Goal: Information Seeking & Learning: Find contact information

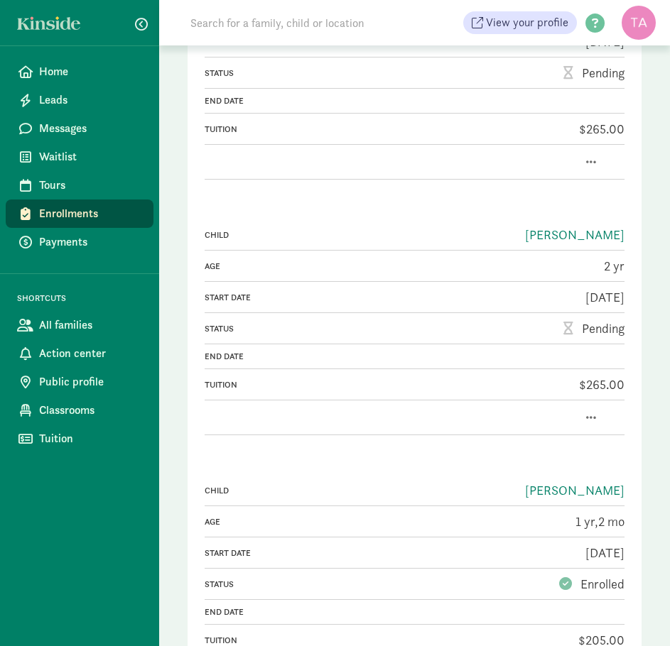
scroll to position [1279, 0]
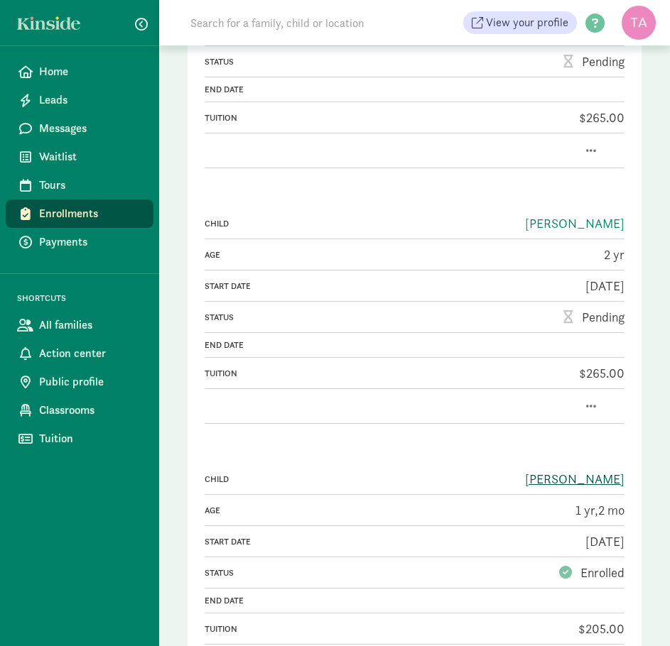
click at [608, 471] on link "[PERSON_NAME]" at bounding box center [574, 479] width 99 height 16
click at [579, 215] on link "[PERSON_NAME]" at bounding box center [574, 223] width 99 height 16
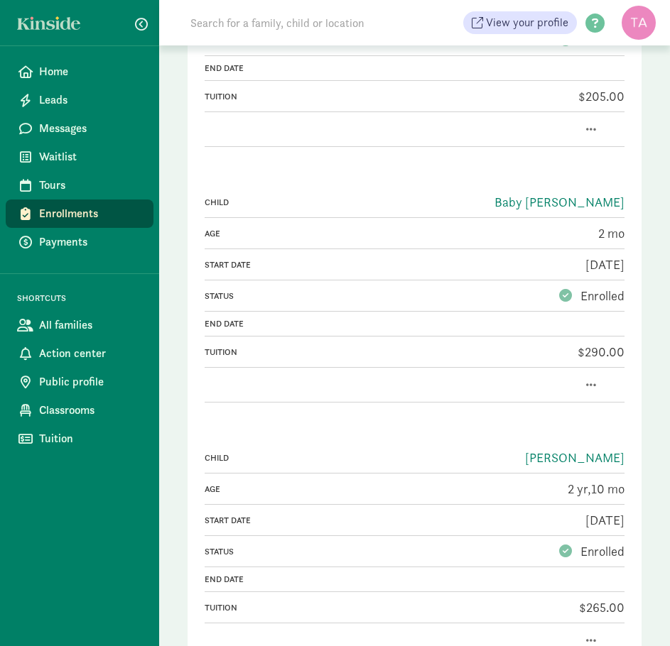
scroll to position [1776, 0]
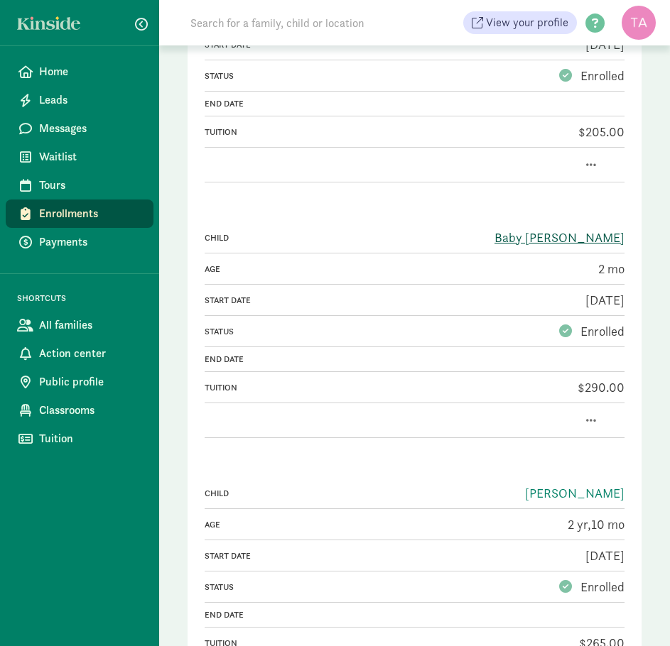
click at [574, 229] on link "Baby [PERSON_NAME]" at bounding box center [559, 237] width 130 height 16
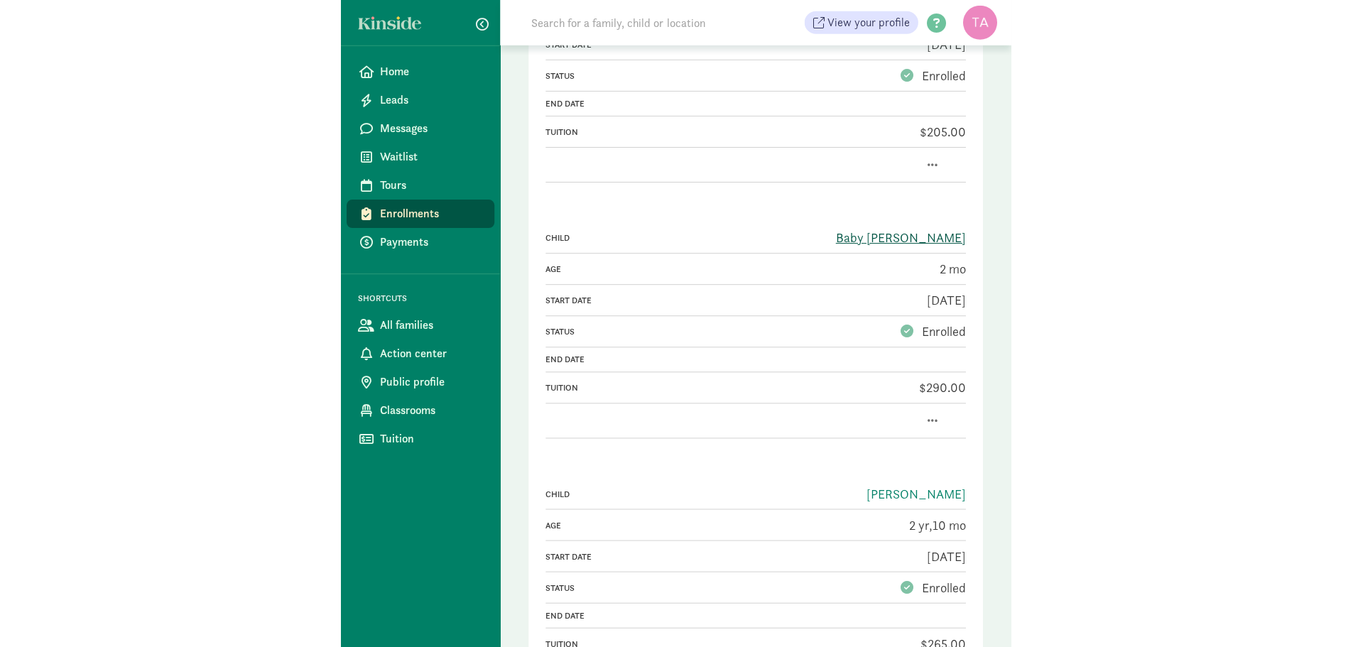
scroll to position [680, 0]
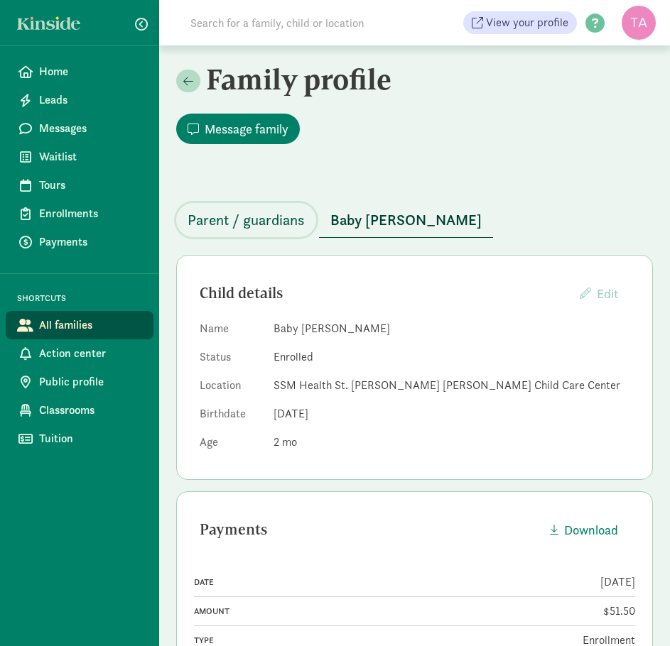
click at [254, 209] on span "Parent / guardians" at bounding box center [246, 220] width 117 height 23
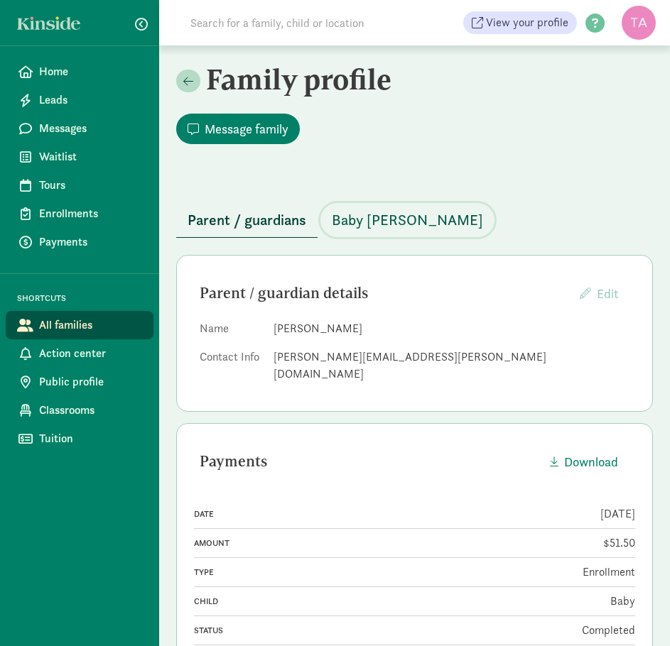
click at [367, 209] on span "Baby [PERSON_NAME]" at bounding box center [407, 220] width 151 height 23
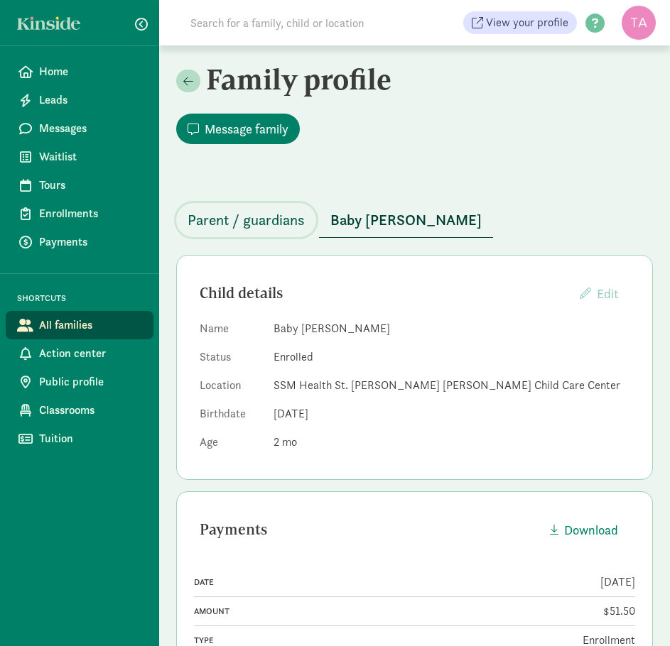
click at [258, 209] on span "Parent / guardians" at bounding box center [246, 220] width 117 height 23
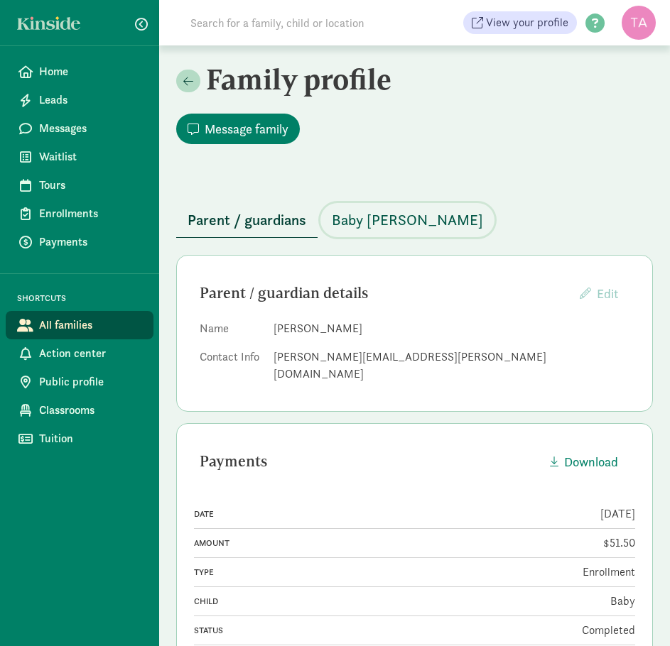
click at [360, 209] on span "Baby [PERSON_NAME]" at bounding box center [407, 220] width 151 height 23
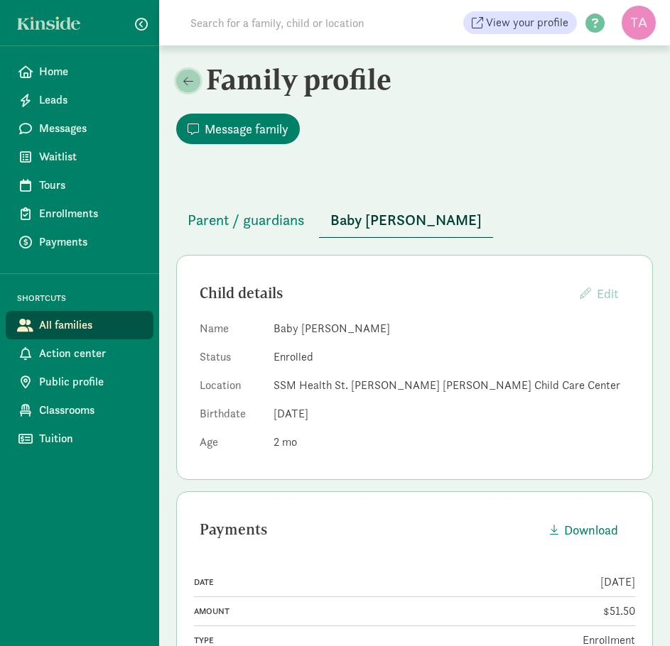
click at [193, 76] on link at bounding box center [188, 81] width 24 height 23
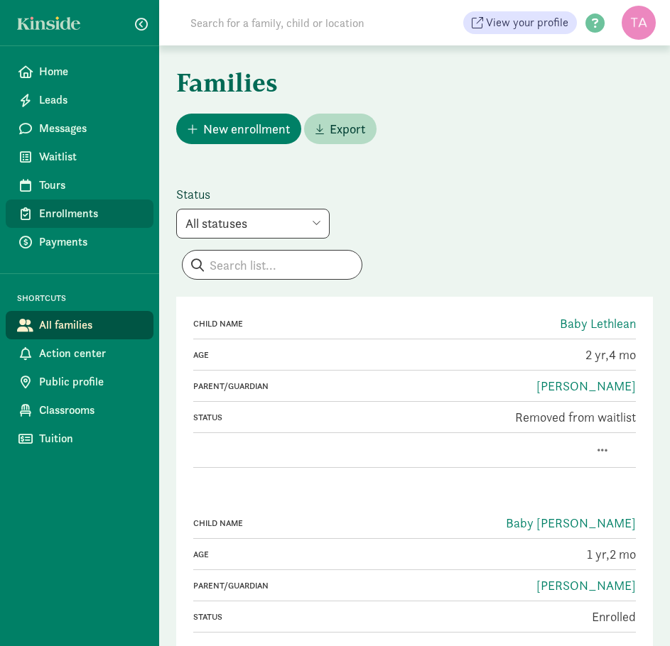
click at [74, 212] on span "Enrollments" at bounding box center [90, 213] width 103 height 17
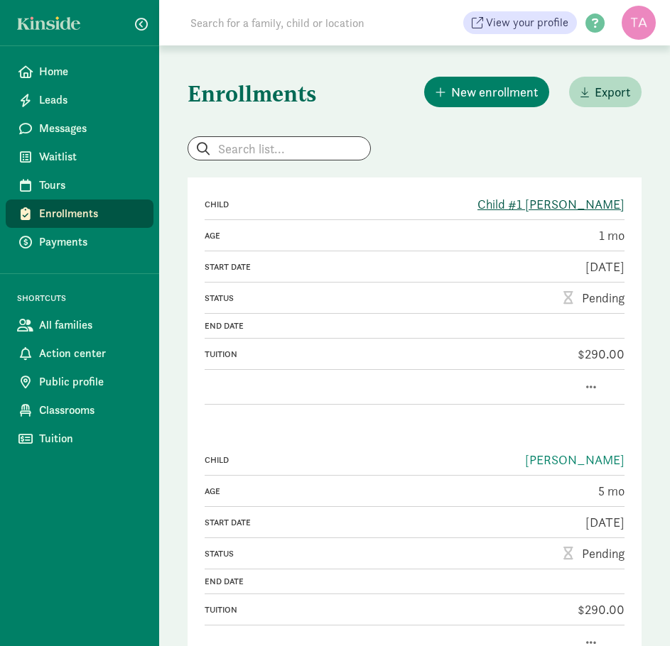
click at [558, 207] on link "Child #1 [PERSON_NAME]" at bounding box center [550, 204] width 147 height 16
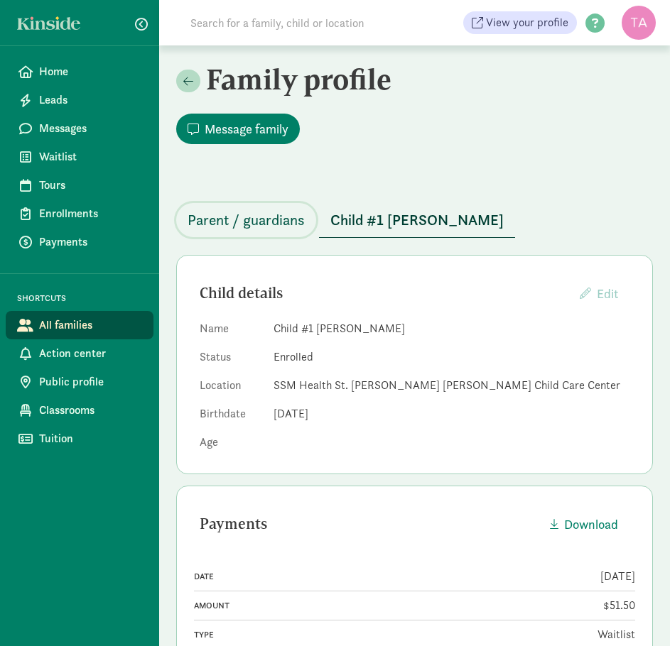
click at [264, 209] on span "Parent / guardians" at bounding box center [246, 220] width 117 height 23
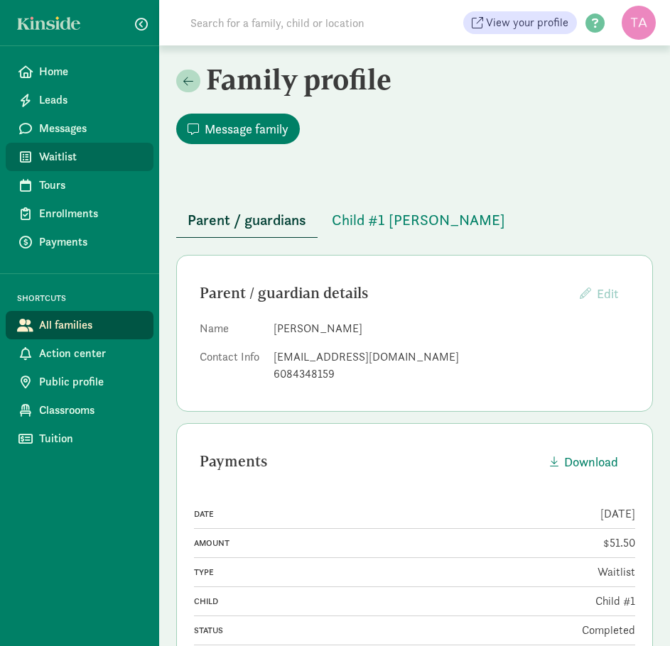
click at [58, 162] on span "Waitlist" at bounding box center [90, 156] width 103 height 17
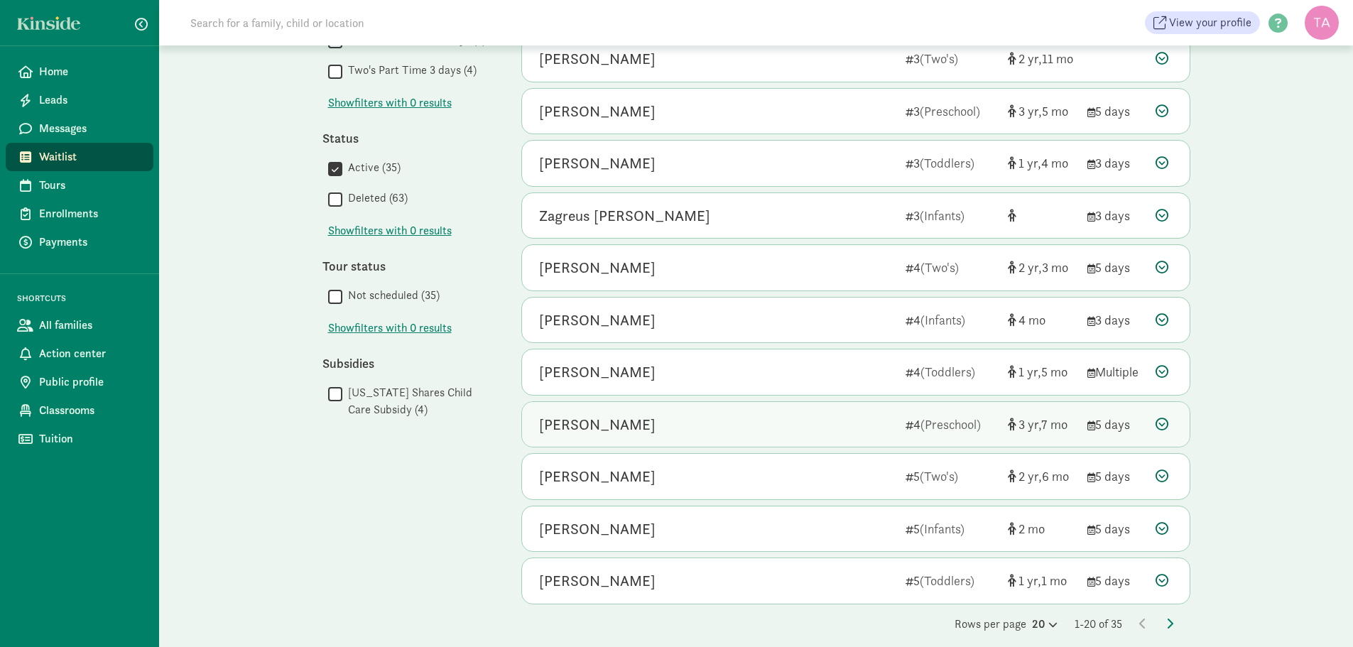
scroll to position [624, 0]
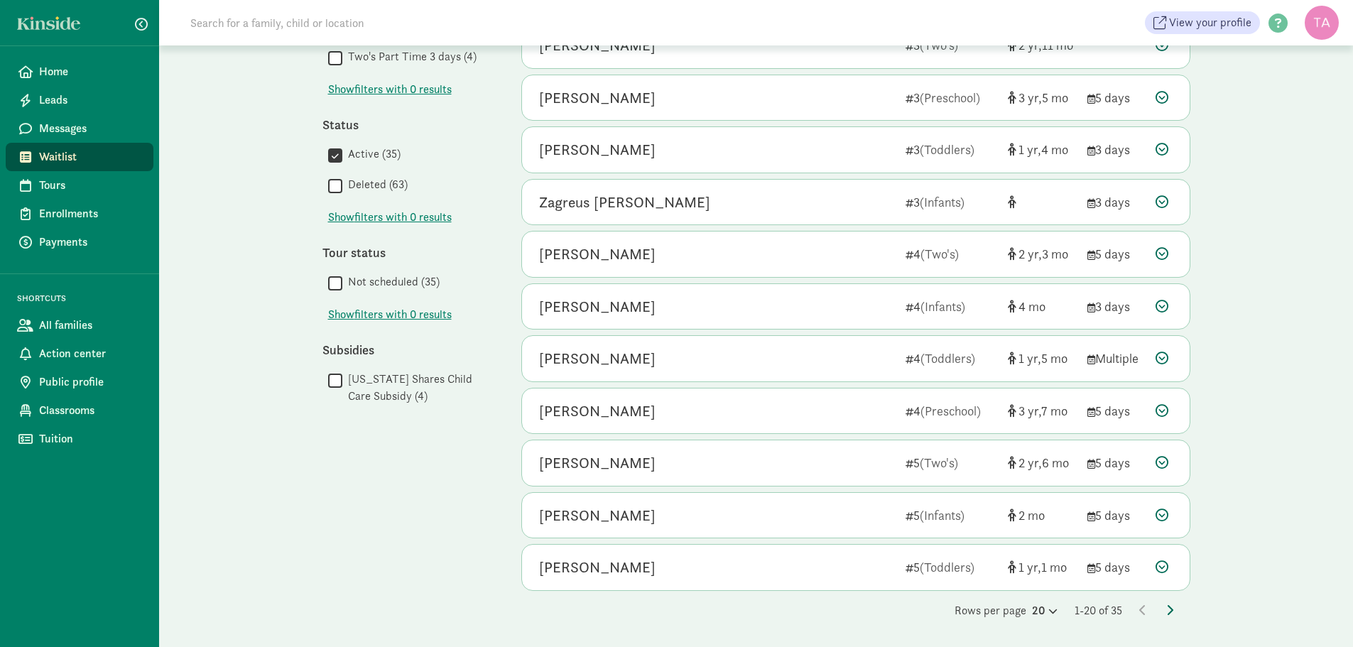
click at [669, 607] on icon at bounding box center [1169, 609] width 7 height 11
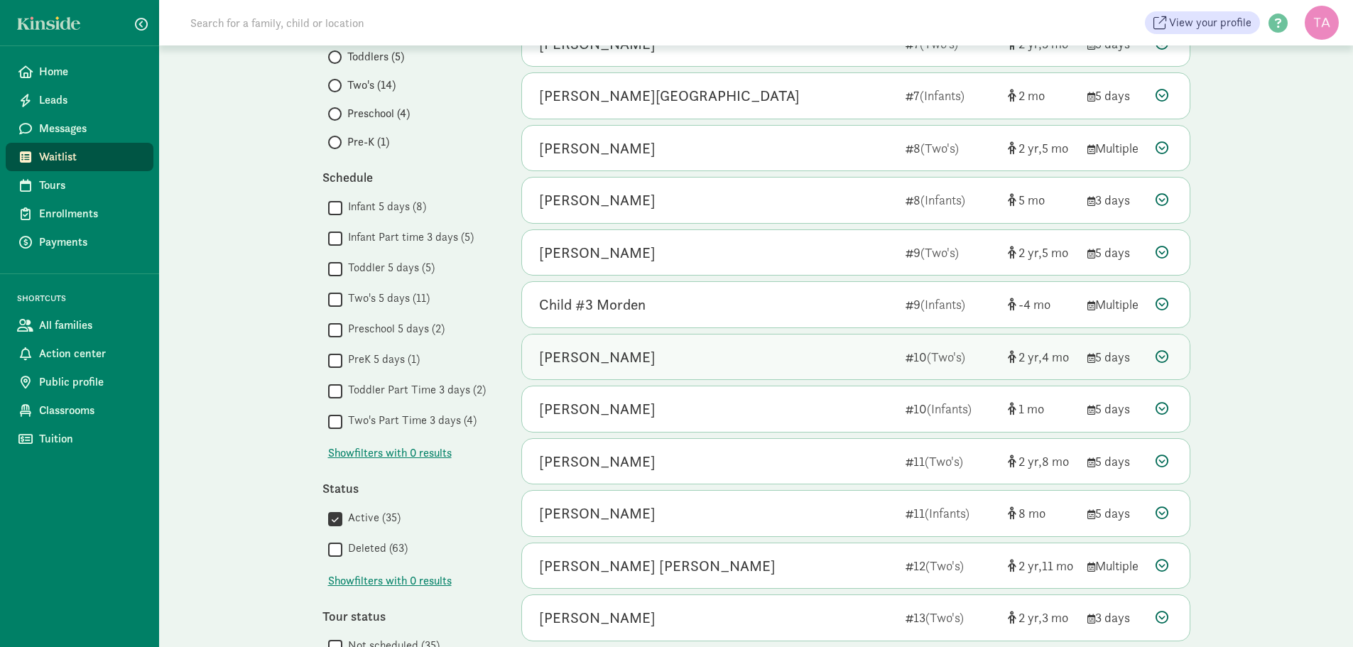
scroll to position [284, 0]
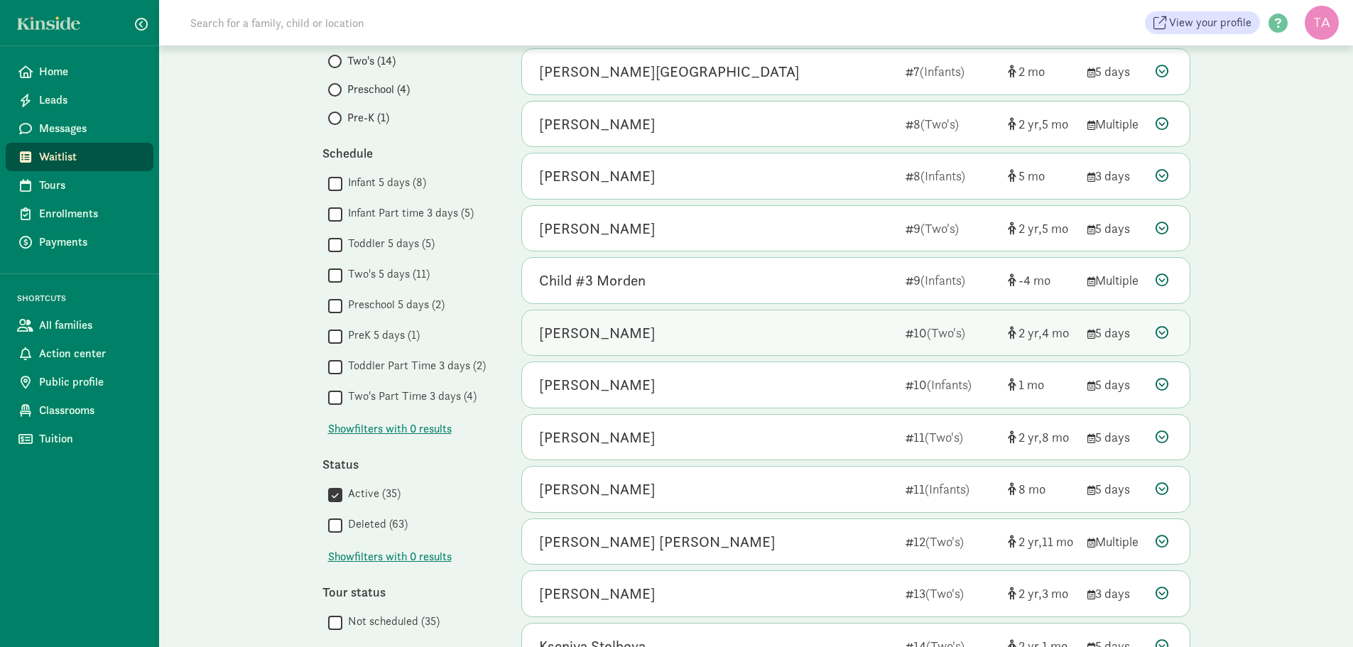
click at [658, 330] on div "[PERSON_NAME]" at bounding box center [716, 333] width 355 height 23
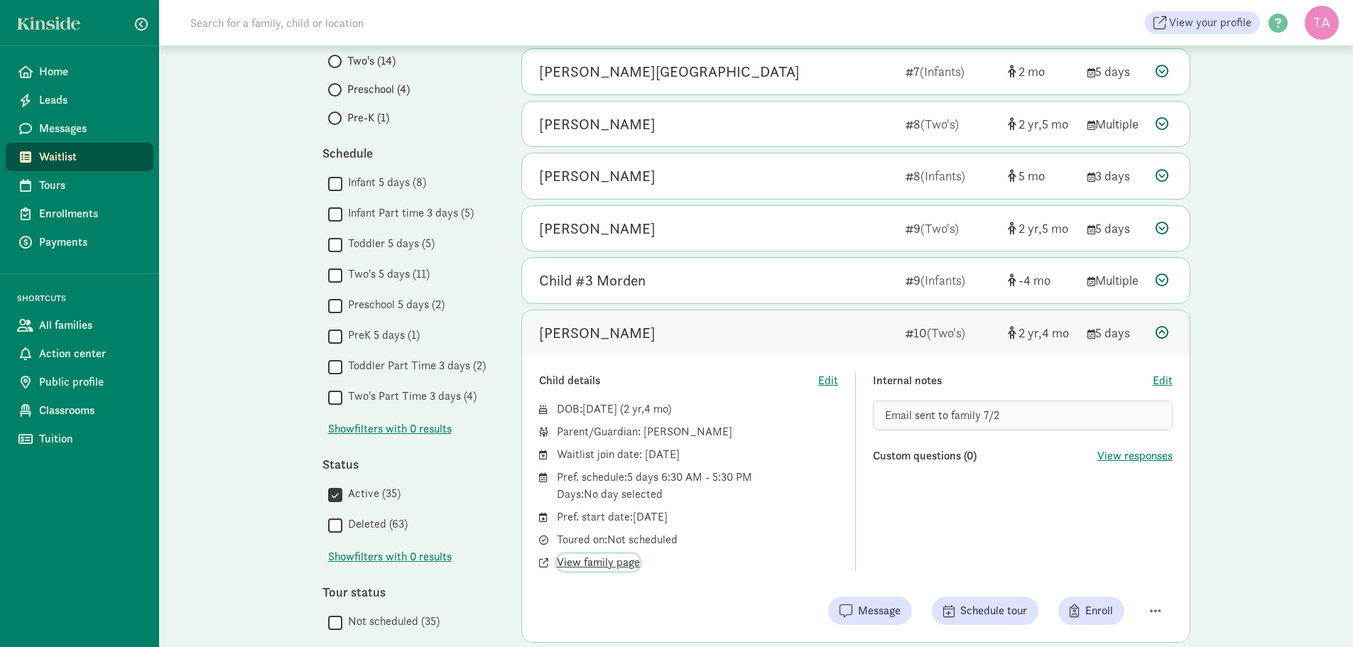
click at [614, 559] on span "View family page" at bounding box center [598, 562] width 83 height 17
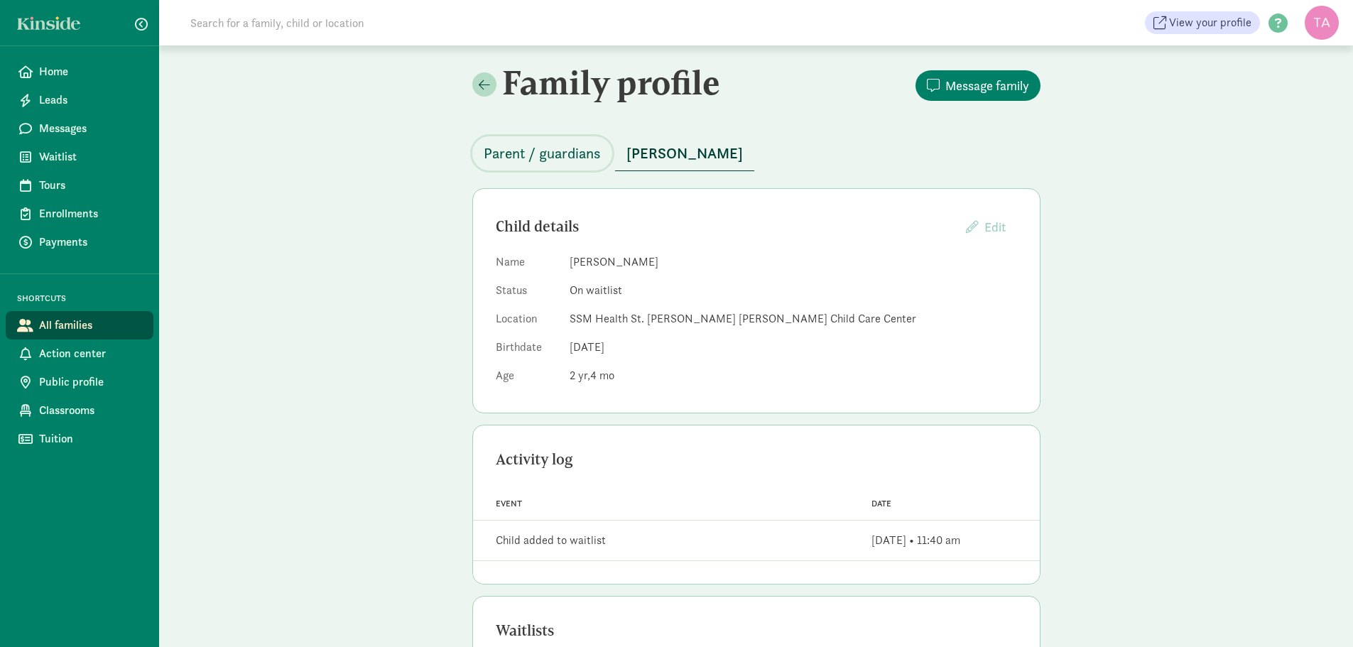
click at [575, 148] on span "Parent / guardians" at bounding box center [542, 153] width 117 height 23
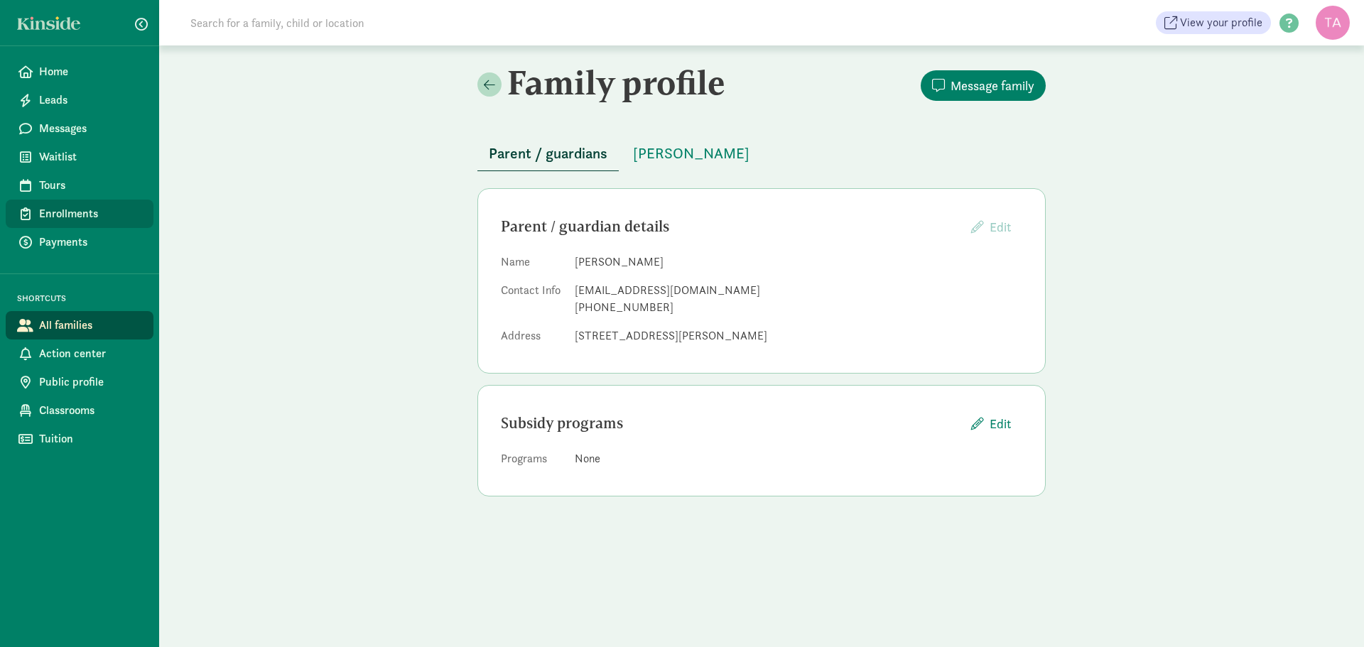
click at [45, 215] on span "Enrollments" at bounding box center [90, 213] width 103 height 17
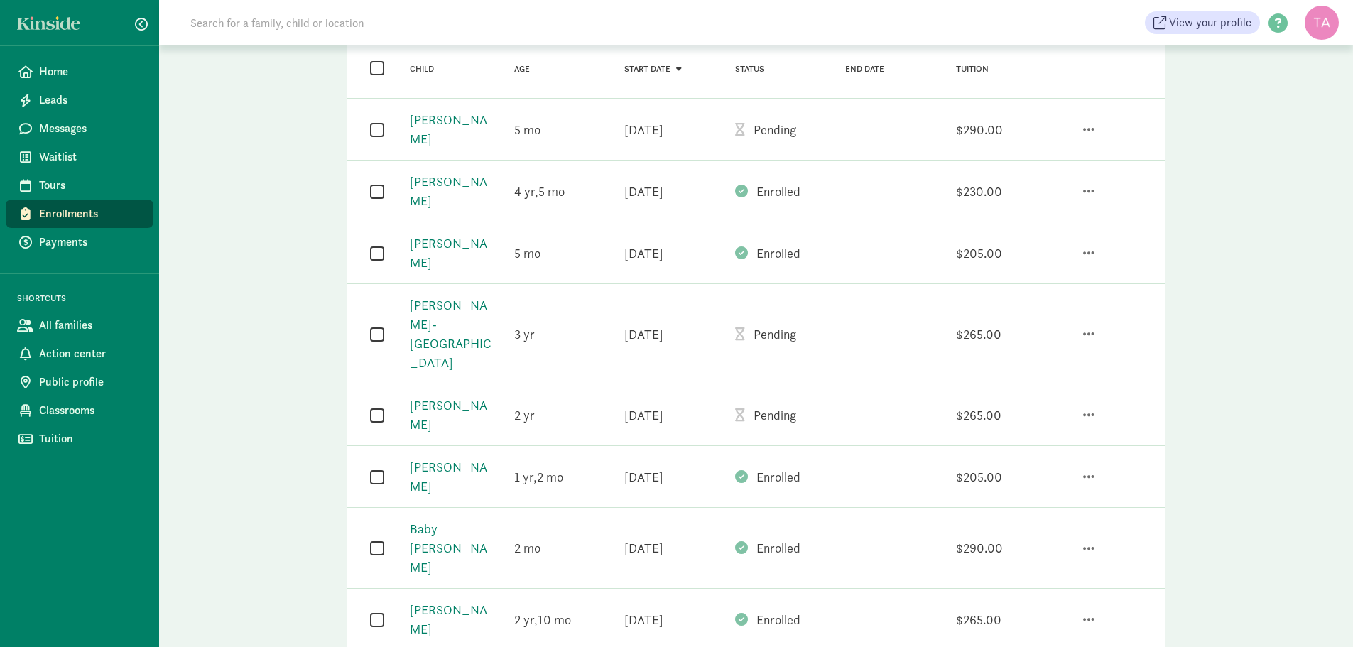
scroll to position [284, 0]
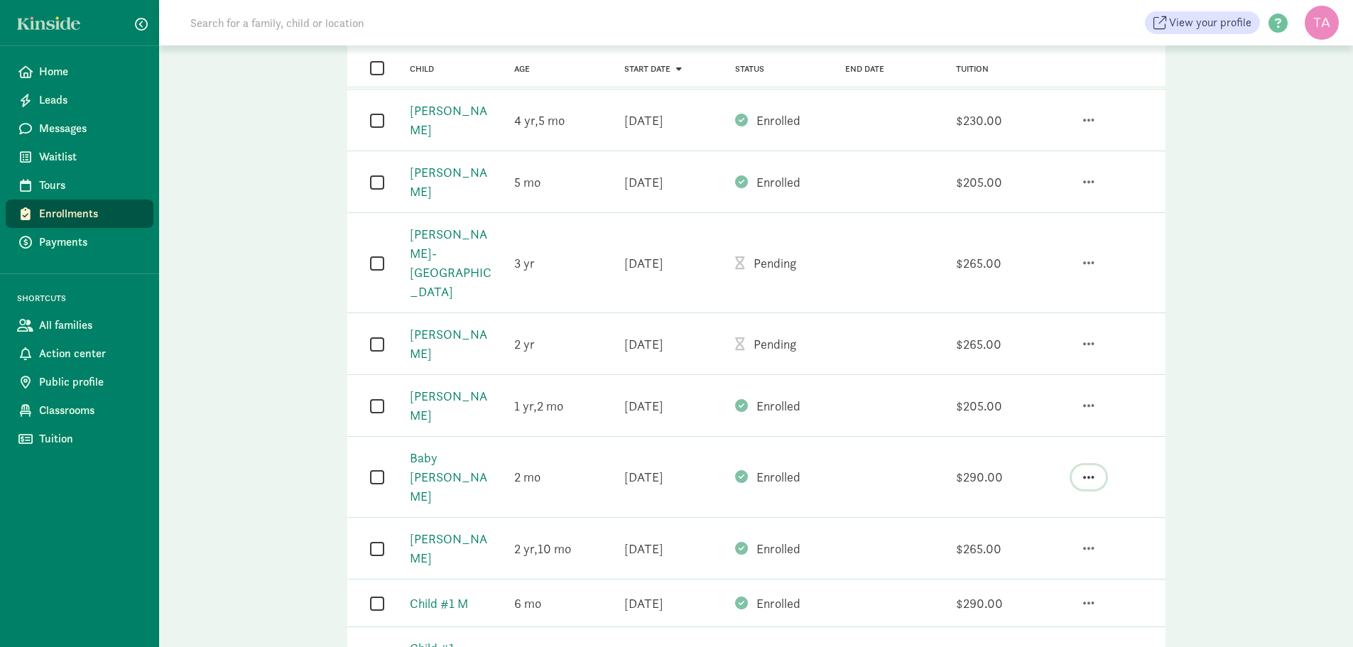
click at [1089, 471] on span "button" at bounding box center [1088, 477] width 11 height 13
click at [1142, 460] on div "Invite to Autopay Request public review Re-enroll Edit enrollment Un-enroll Sen…" at bounding box center [1104, 478] width 110 height 36
click at [435, 450] on link "Baby [PERSON_NAME]" at bounding box center [448, 477] width 77 height 55
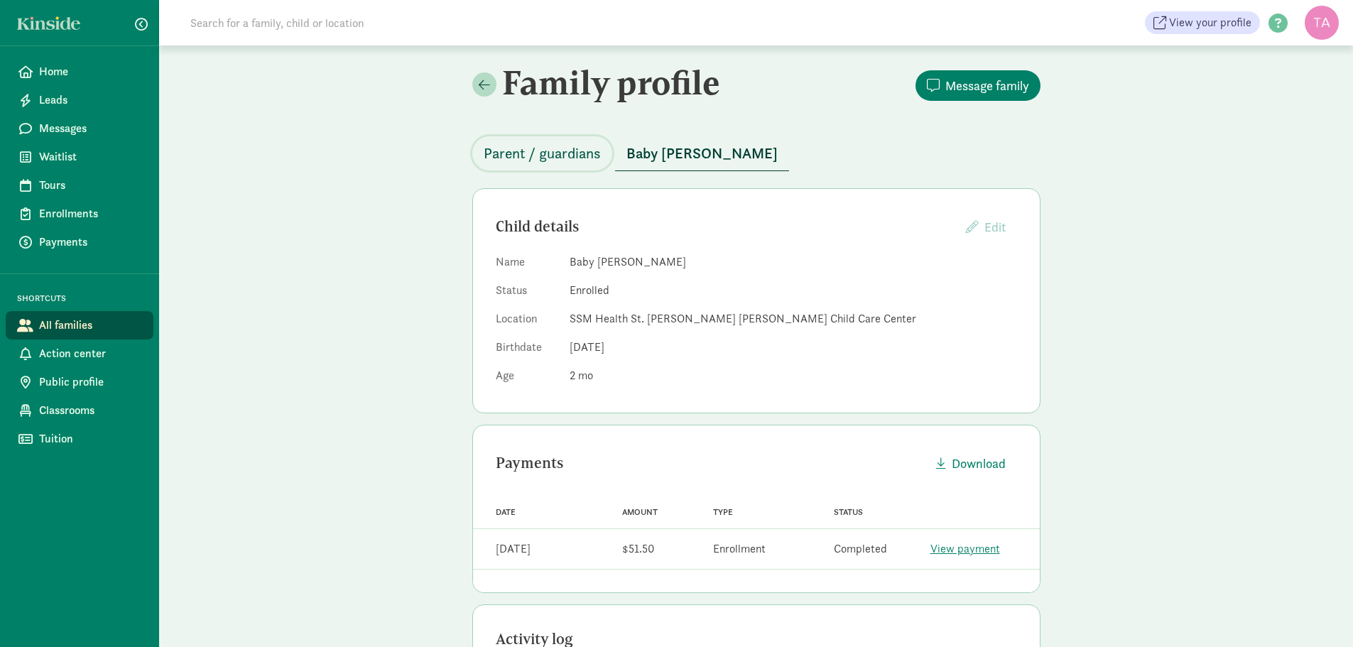
click at [536, 148] on span "Parent / guardians" at bounding box center [542, 153] width 117 height 23
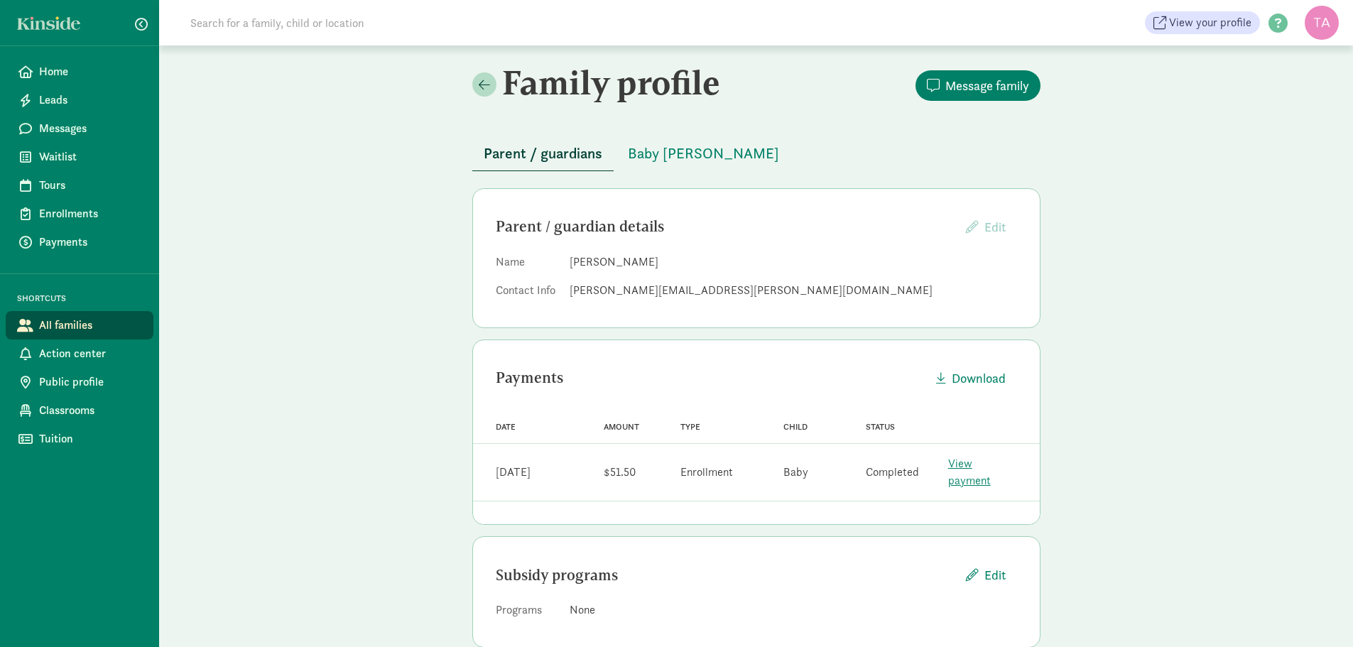
click at [638, 262] on dd "[PERSON_NAME]" at bounding box center [794, 262] width 448 height 17
drag, startPoint x: 693, startPoint y: 291, endPoint x: 570, endPoint y: 288, distance: 123.6
click at [570, 288] on div "[PERSON_NAME][EMAIL_ADDRESS][PERSON_NAME][DOMAIN_NAME]" at bounding box center [794, 290] width 448 height 17
copy div "[PERSON_NAME][EMAIL_ADDRESS][PERSON_NAME][DOMAIN_NAME]"
